Goal: Transaction & Acquisition: Book appointment/travel/reservation

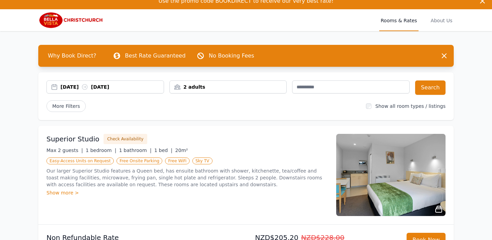
scroll to position [7, 0]
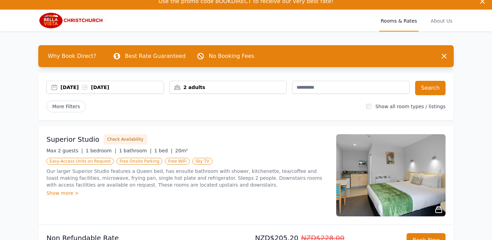
click at [372, 175] on img at bounding box center [390, 175] width 109 height 82
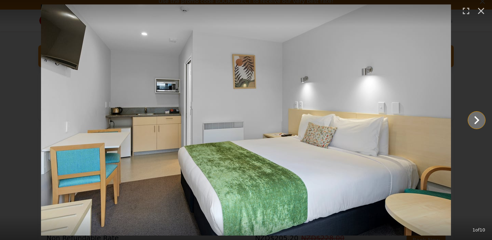
click at [477, 119] on icon "Show slide 2 of 10" at bounding box center [476, 120] width 5 height 8
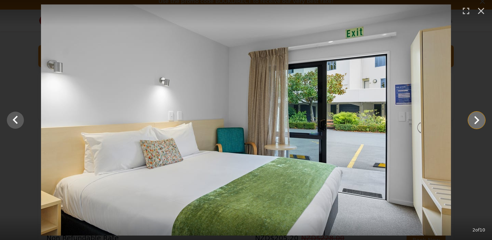
click at [477, 119] on icon "Show slide 3 of 10" at bounding box center [476, 120] width 5 height 8
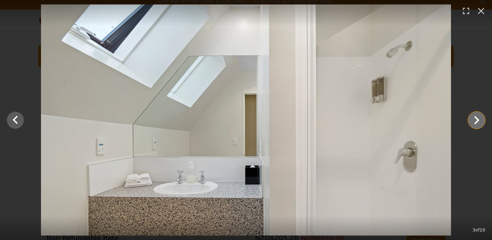
click at [477, 119] on icon "Show slide 4 of 10" at bounding box center [476, 120] width 5 height 8
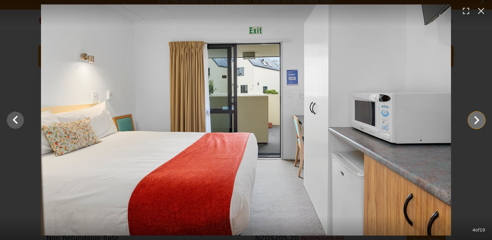
click at [477, 119] on icon "Show slide 5 of 10" at bounding box center [476, 120] width 5 height 8
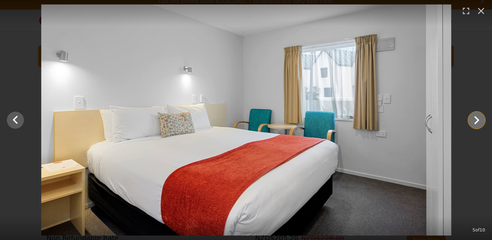
click at [477, 120] on icon "Show slide 6 of 10" at bounding box center [476, 120] width 5 height 8
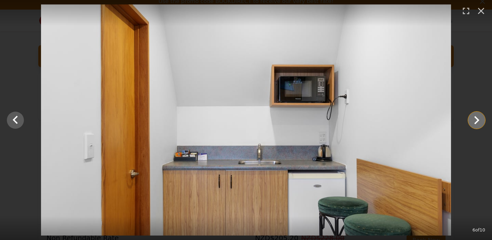
click at [477, 120] on icon "Show slide 7 of 10" at bounding box center [476, 120] width 5 height 8
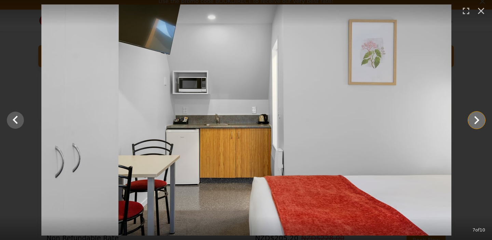
click at [477, 120] on icon "Show slide 8 of 10" at bounding box center [476, 120] width 5 height 8
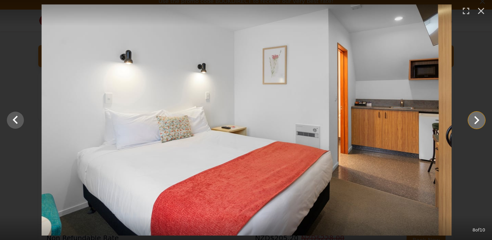
click at [477, 120] on icon "Show slide 9 of 10" at bounding box center [476, 120] width 5 height 8
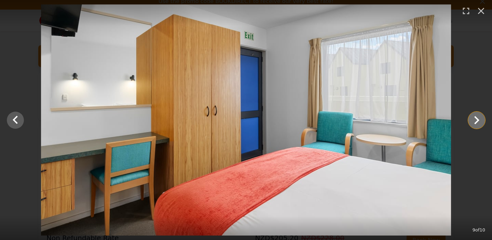
click at [477, 120] on icon "Show slide 10 of 10" at bounding box center [476, 120] width 5 height 8
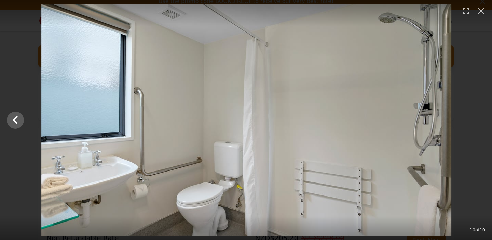
click at [477, 120] on div at bounding box center [246, 119] width 492 height 231
